Goal: Task Accomplishment & Management: Manage account settings

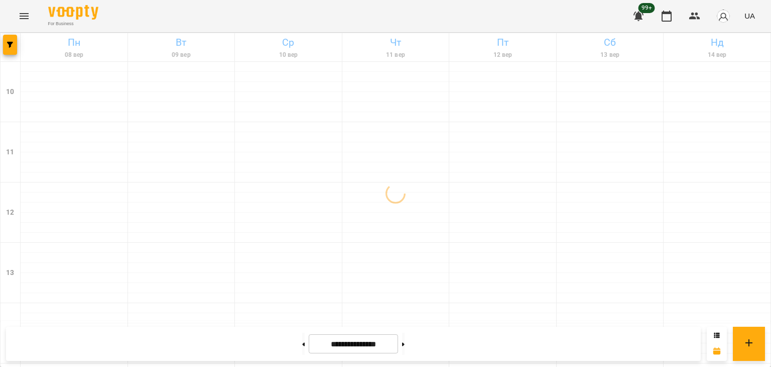
click at [681, 3] on div "99+ UA" at bounding box center [693, 16] width 133 height 26
click at [405, 344] on button at bounding box center [403, 343] width 3 height 22
type input "**********"
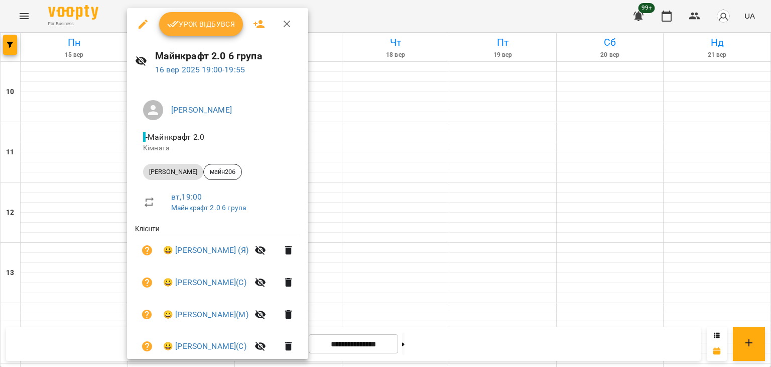
click at [202, 27] on span "Урок відбувся" at bounding box center [201, 24] width 68 height 12
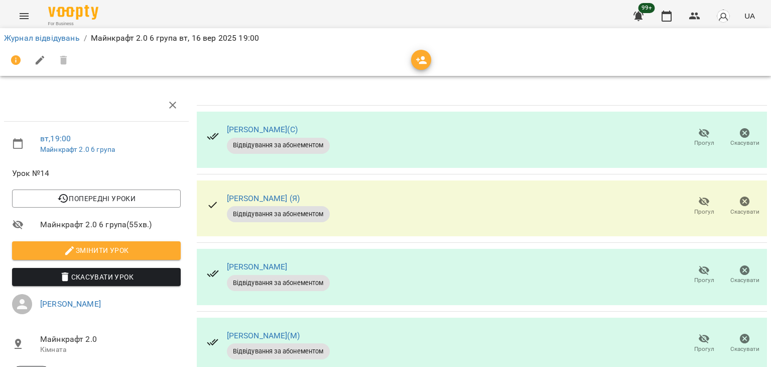
click at [699, 135] on icon "button" at bounding box center [704, 134] width 11 height 10
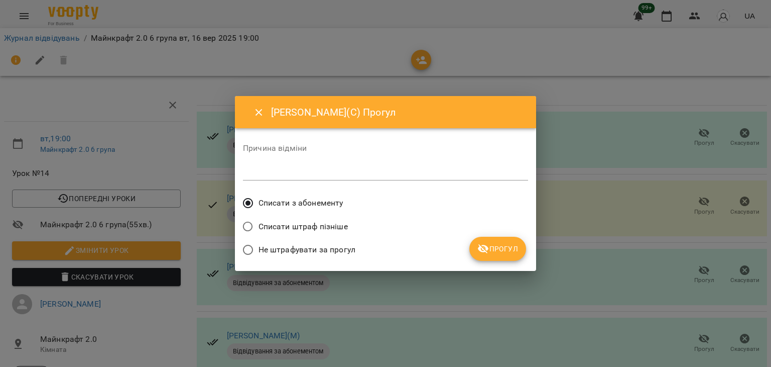
click at [332, 247] on span "Не штрафувати за прогул" at bounding box center [307, 250] width 97 height 12
drag, startPoint x: 456, startPoint y: 249, endPoint x: 479, endPoint y: 248, distance: 22.6
click at [462, 250] on div "Не штрафувати за прогул" at bounding box center [385, 251] width 285 height 24
click at [484, 247] on icon "submit" at bounding box center [484, 249] width 12 height 12
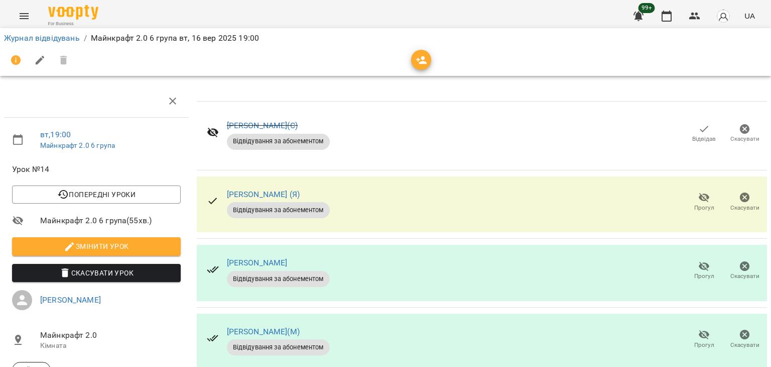
scroll to position [151, 0]
click at [703, 260] on span "Прогул" at bounding box center [704, 270] width 29 height 20
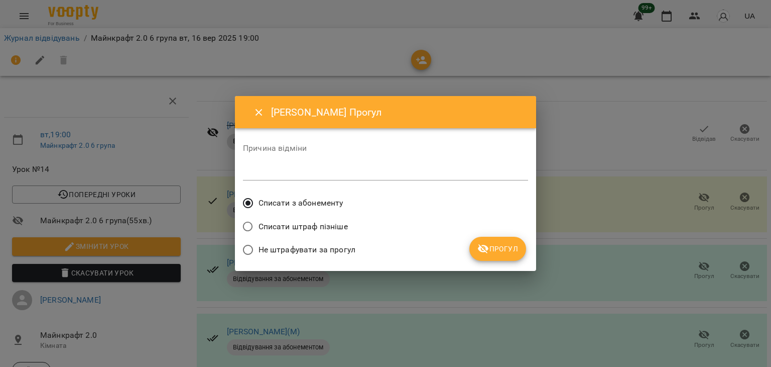
click at [333, 244] on span "Не штрафувати за прогул" at bounding box center [307, 250] width 97 height 12
click at [500, 249] on span "Прогул" at bounding box center [498, 249] width 41 height 12
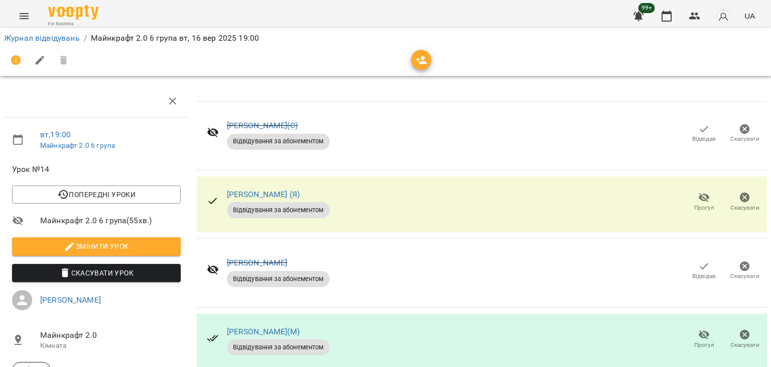
scroll to position [0, 0]
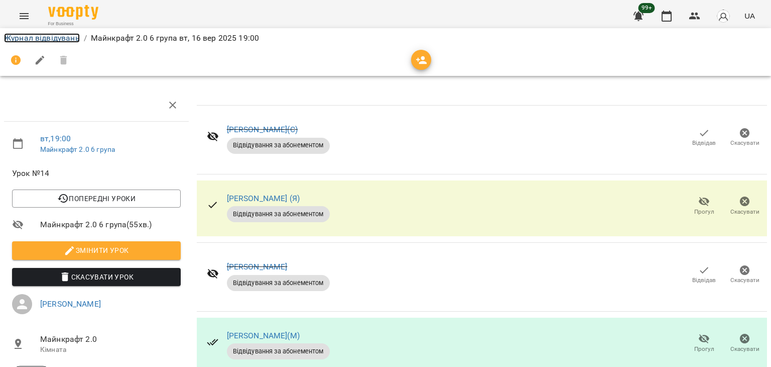
click at [55, 39] on link "Журнал відвідувань" at bounding box center [42, 38] width 76 height 10
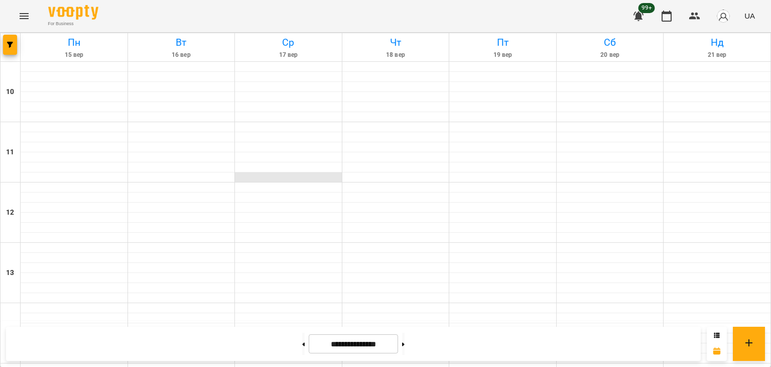
scroll to position [502, 0]
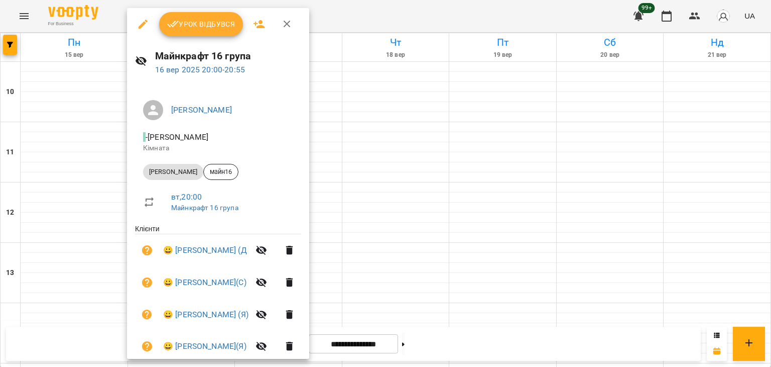
click at [212, 32] on button "Урок відбувся" at bounding box center [201, 24] width 84 height 24
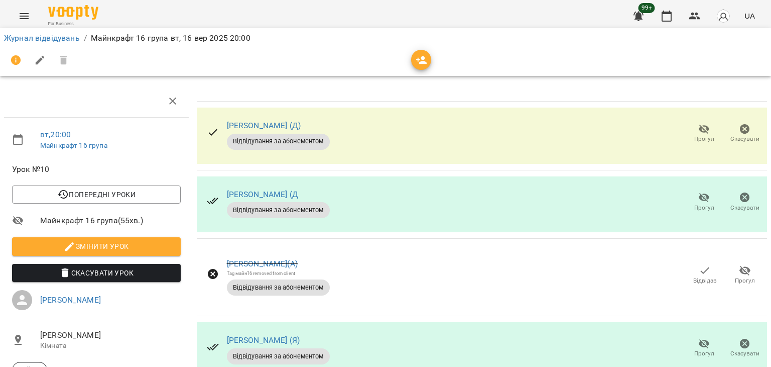
scroll to position [319, 0]
